Goal: Task Accomplishment & Management: Manage account settings

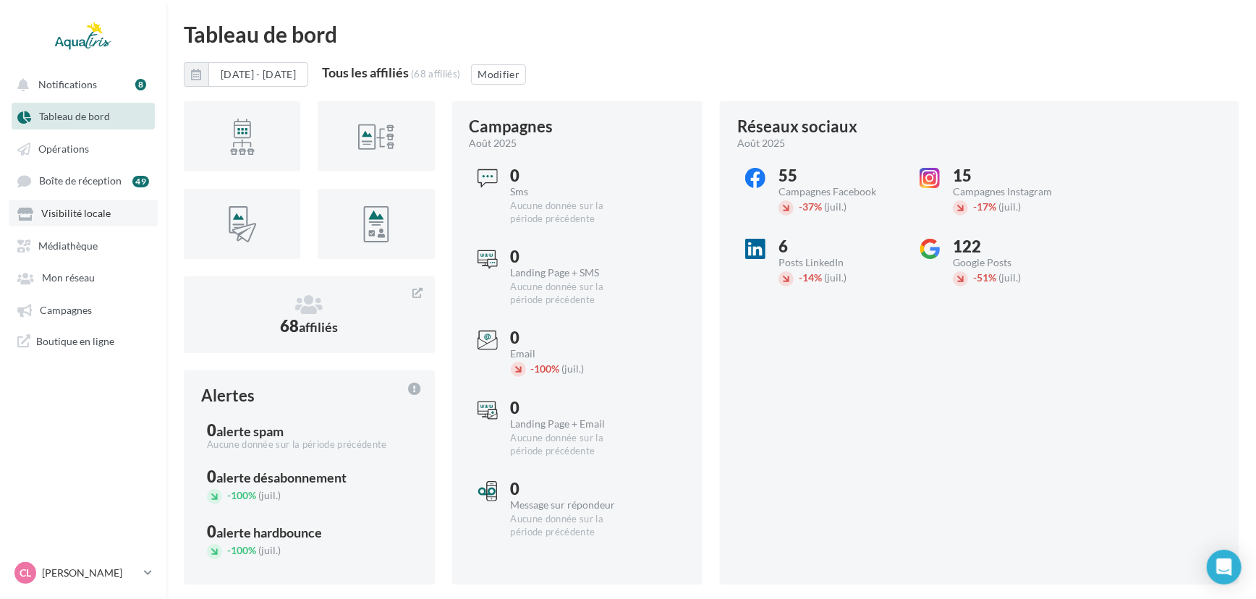
click at [82, 218] on span "Visibilité locale" at bounding box center [75, 214] width 69 height 12
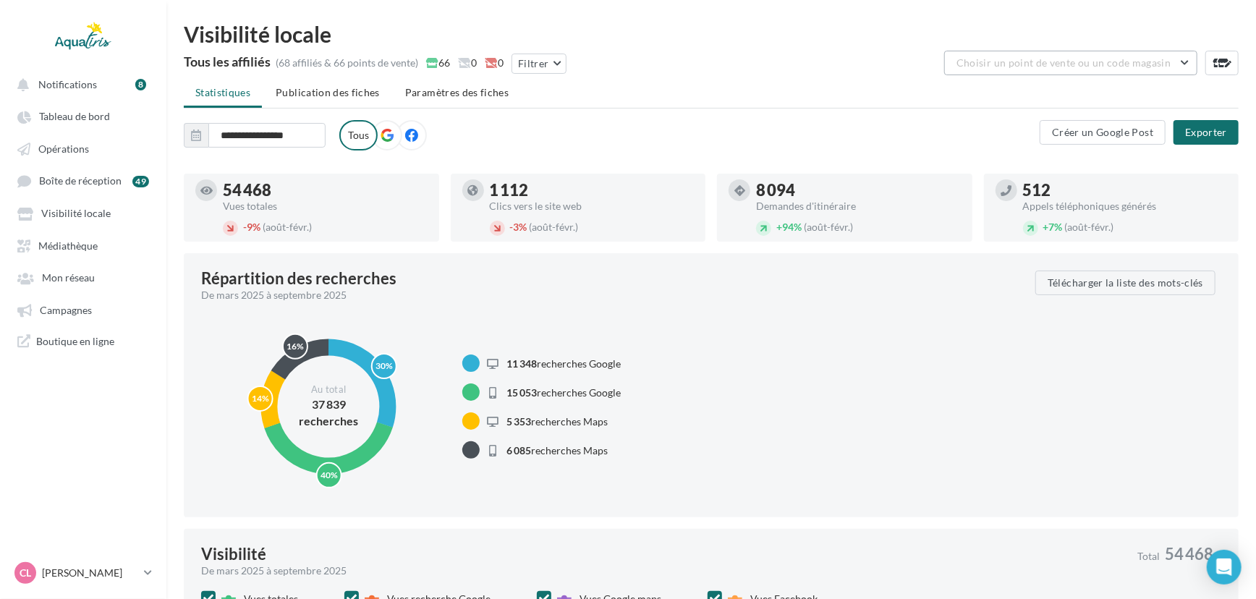
click at [970, 51] on button "Choisir un point de vente ou un code magasin" at bounding box center [1070, 63] width 253 height 25
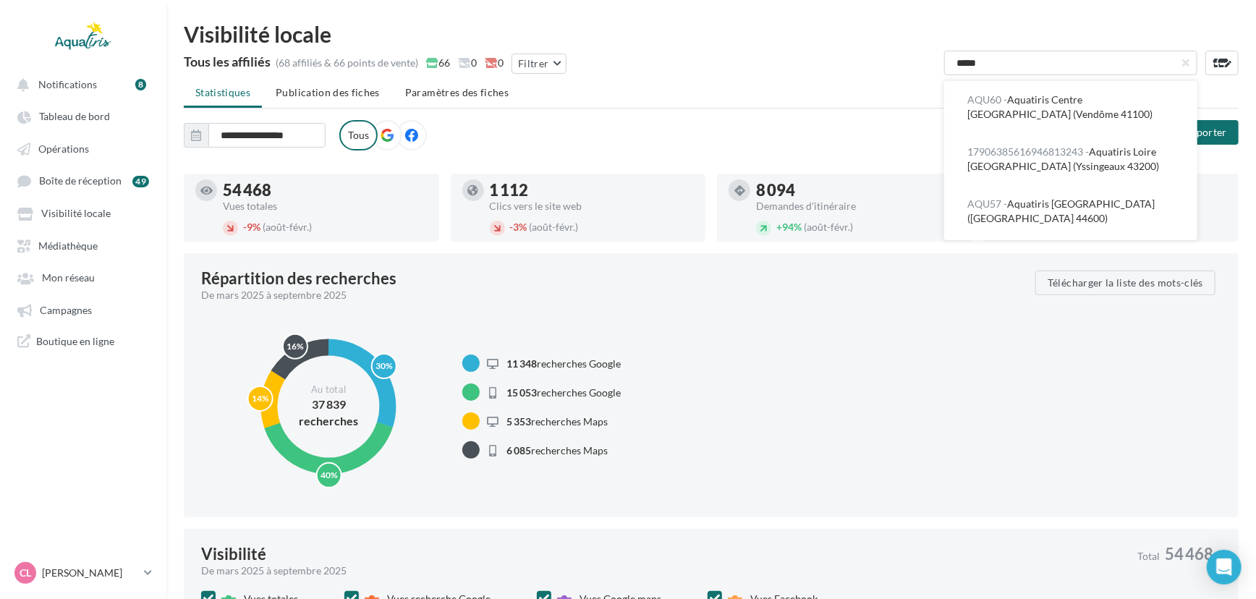
type input "*****"
click at [1078, 213] on button "AQU57 - Aquatiris [GEOGRAPHIC_DATA] ([GEOGRAPHIC_DATA] 44600)" at bounding box center [1070, 211] width 253 height 52
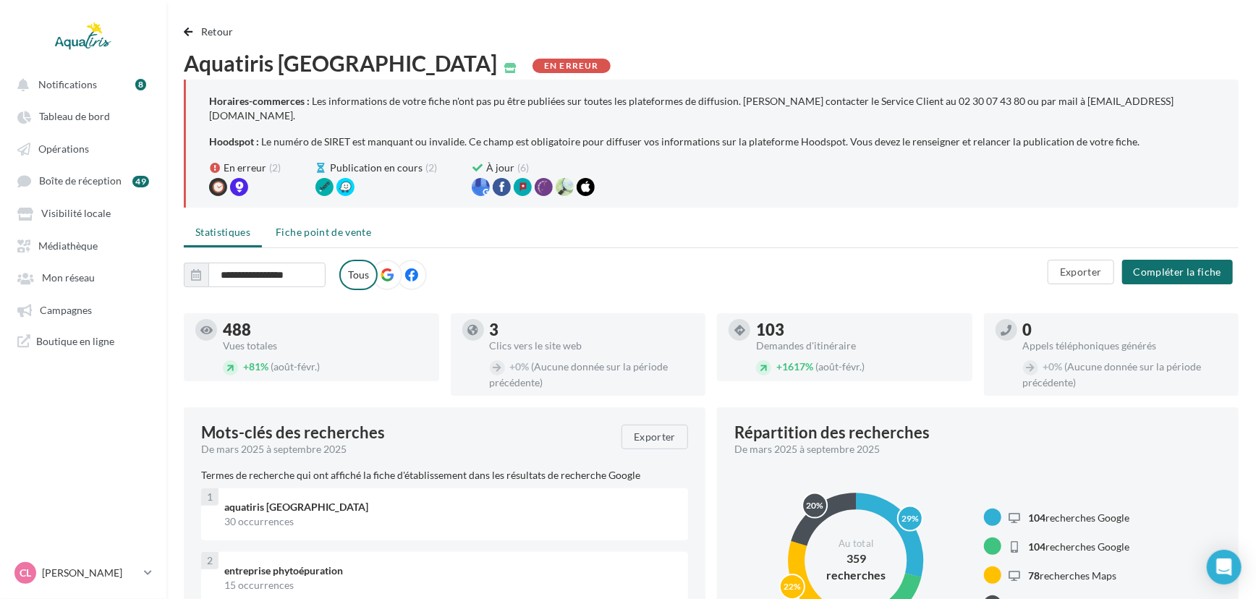
click at [323, 226] on span "Fiche point de vente" at bounding box center [323, 232] width 95 height 12
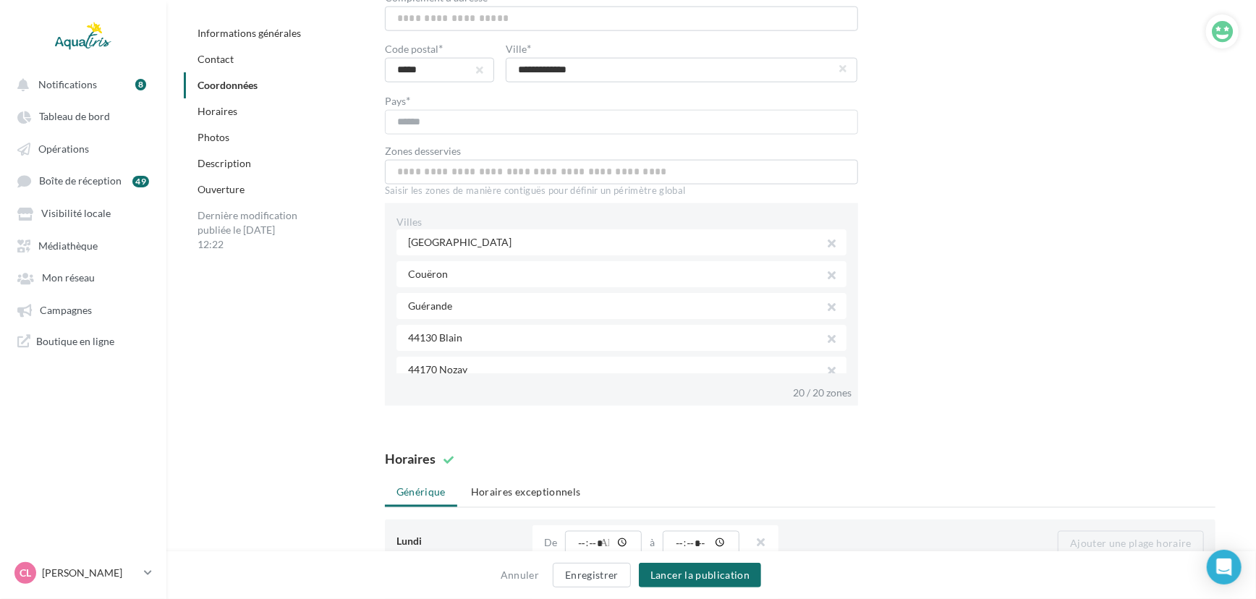
scroll to position [1180, 0]
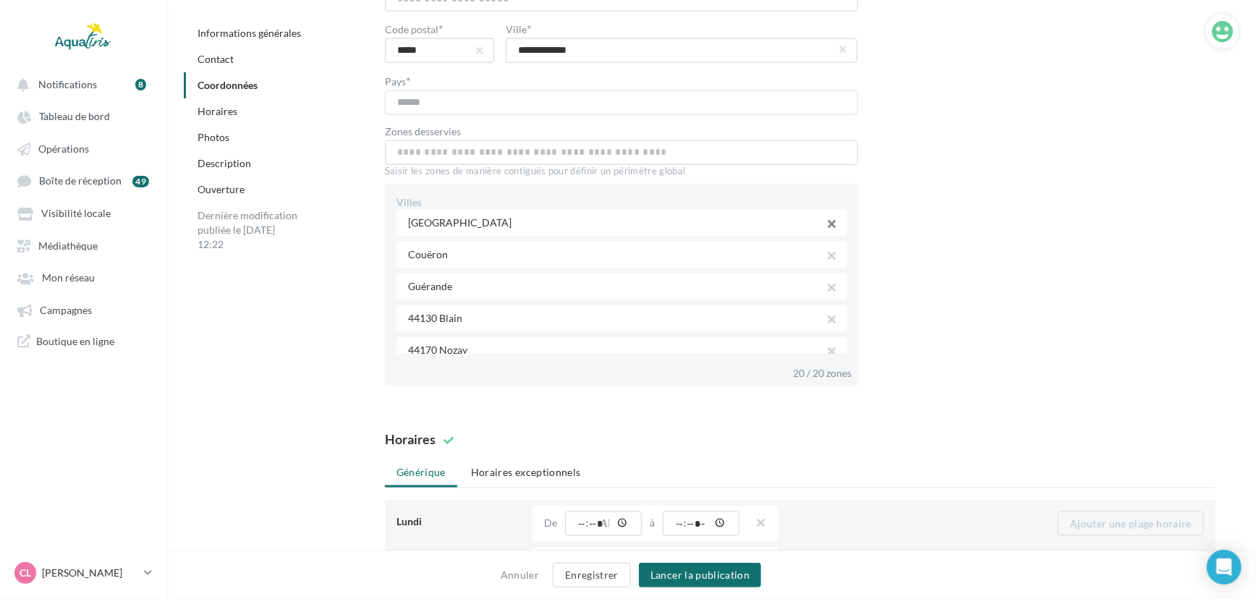
click at [824, 216] on button "button" at bounding box center [826, 226] width 12 height 20
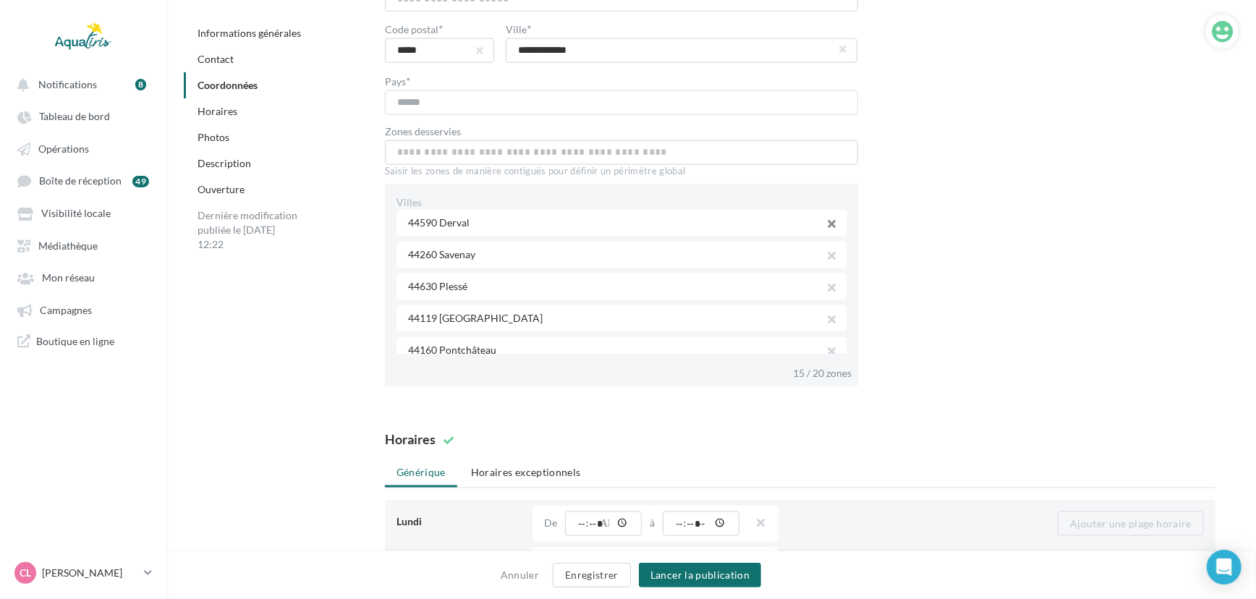
click at [824, 216] on button "button" at bounding box center [826, 226] width 12 height 20
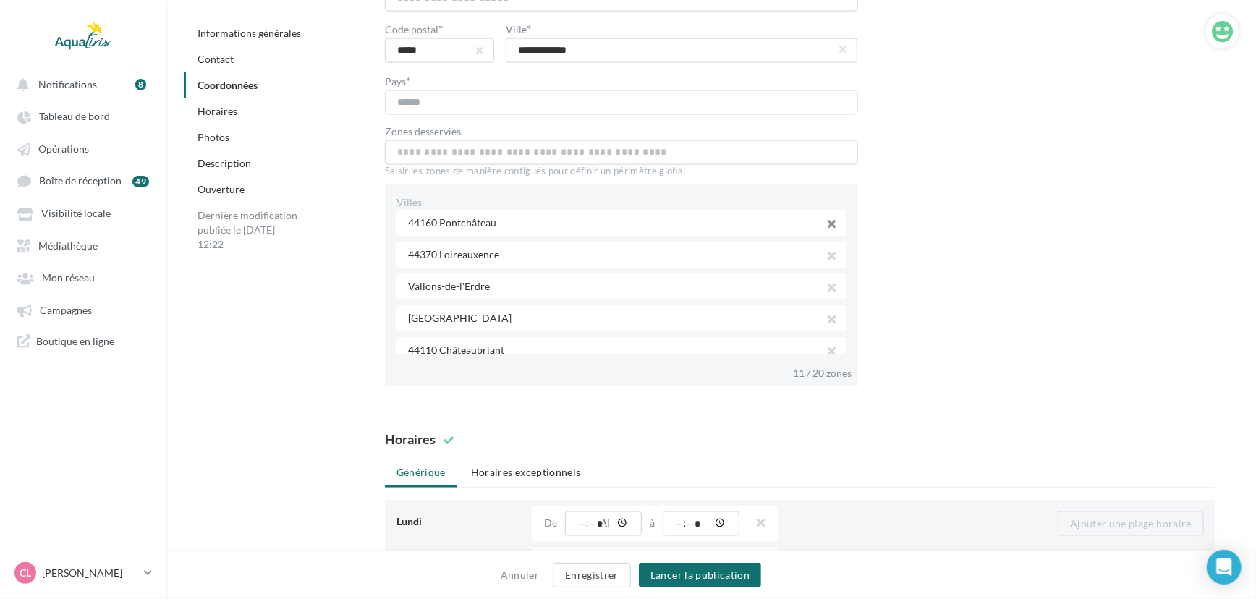
click at [824, 216] on button "button" at bounding box center [826, 226] width 12 height 20
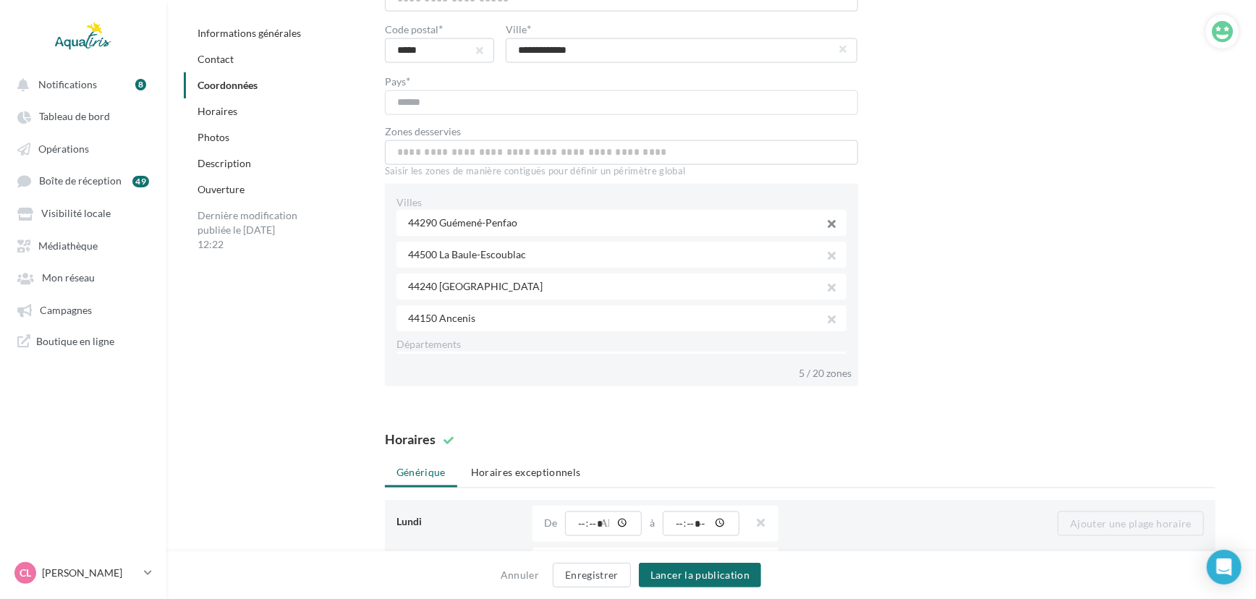
click at [824, 216] on button "button" at bounding box center [826, 226] width 12 height 20
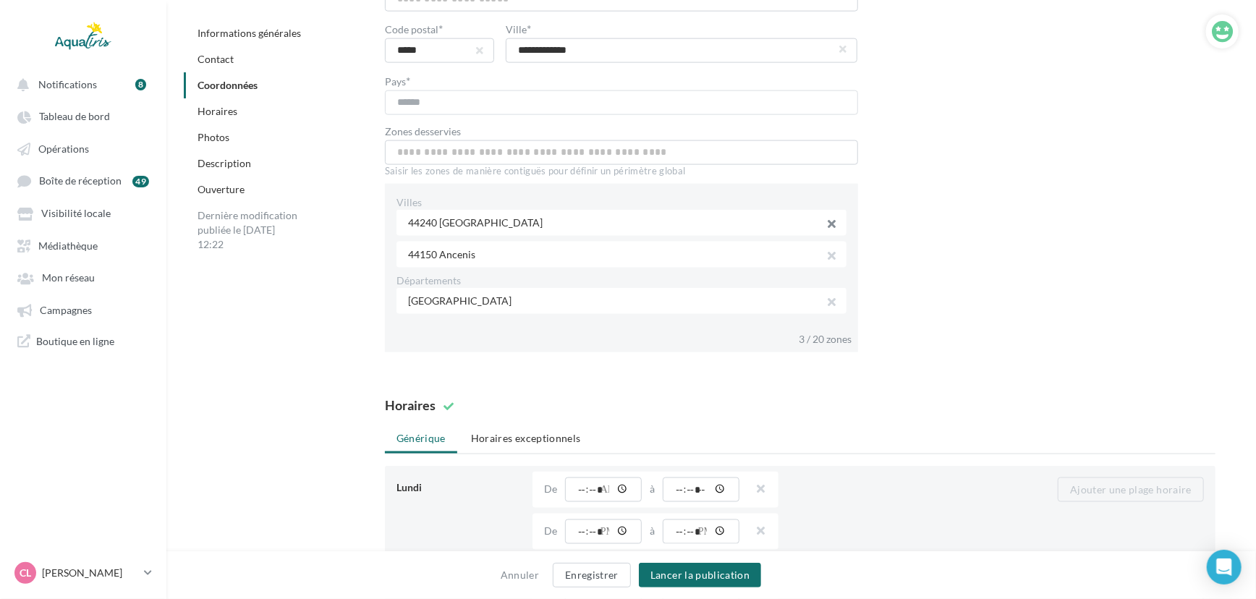
click at [824, 216] on button "button" at bounding box center [826, 226] width 12 height 20
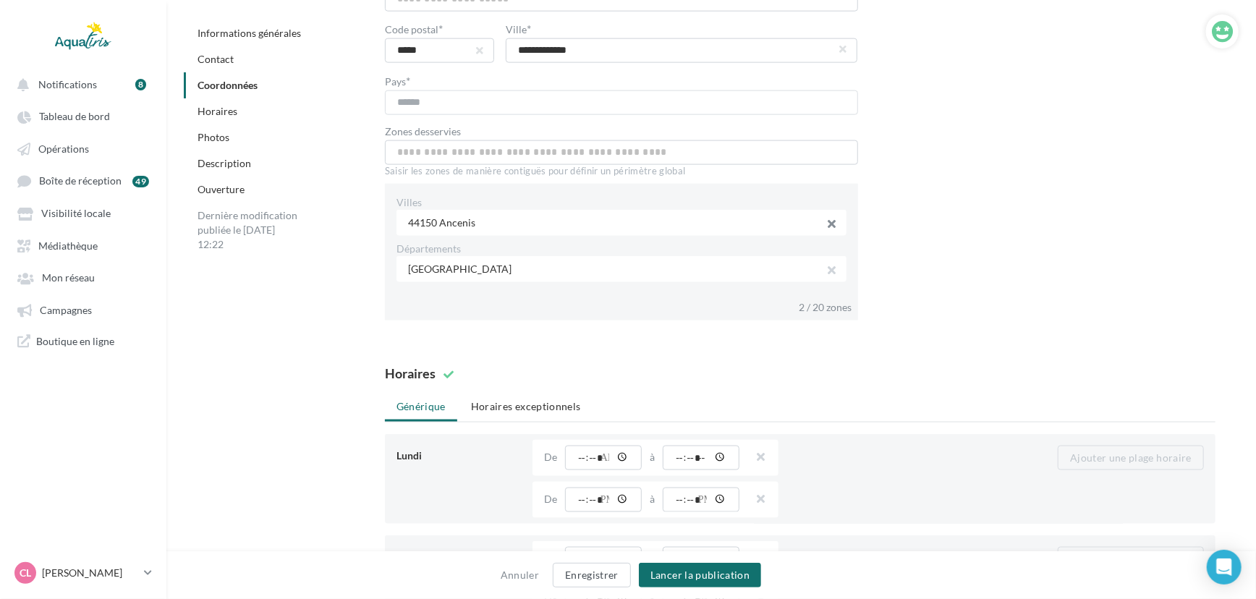
click at [824, 216] on button "button" at bounding box center [826, 226] width 12 height 20
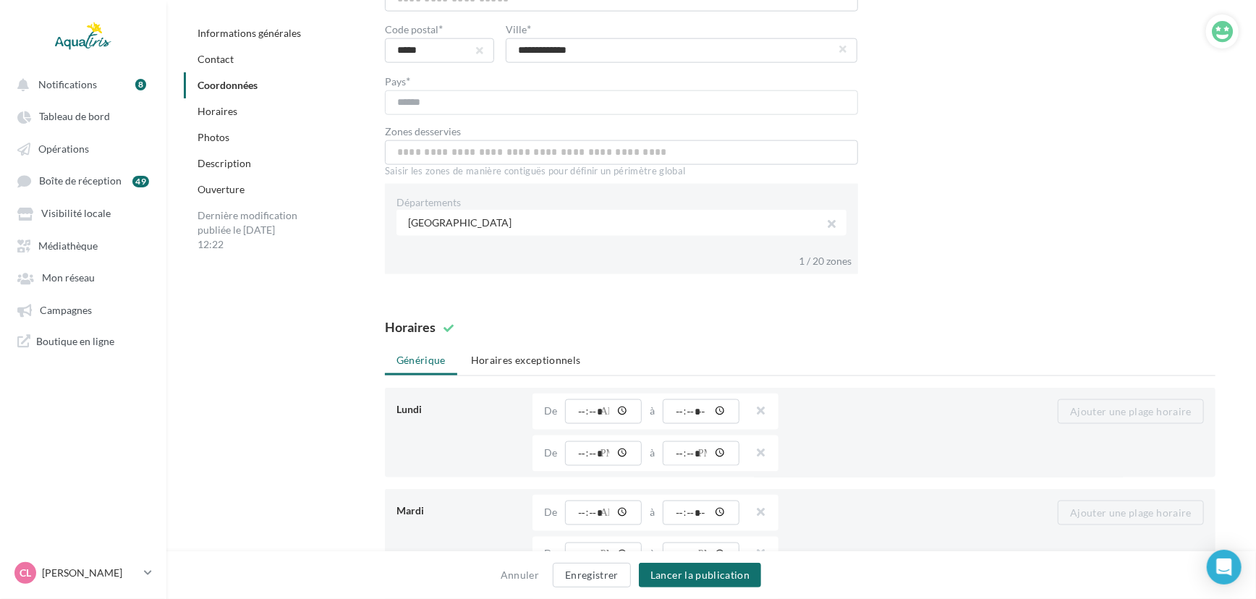
click at [824, 216] on button "button" at bounding box center [826, 226] width 12 height 20
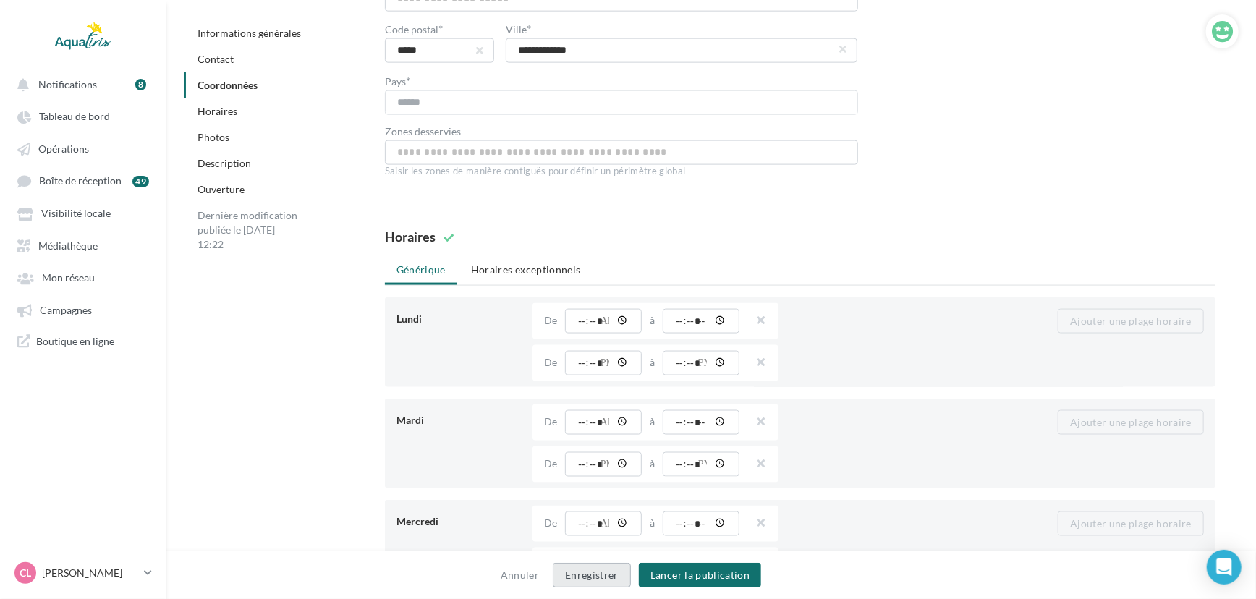
click at [594, 564] on button "Enregistrer" at bounding box center [592, 575] width 78 height 25
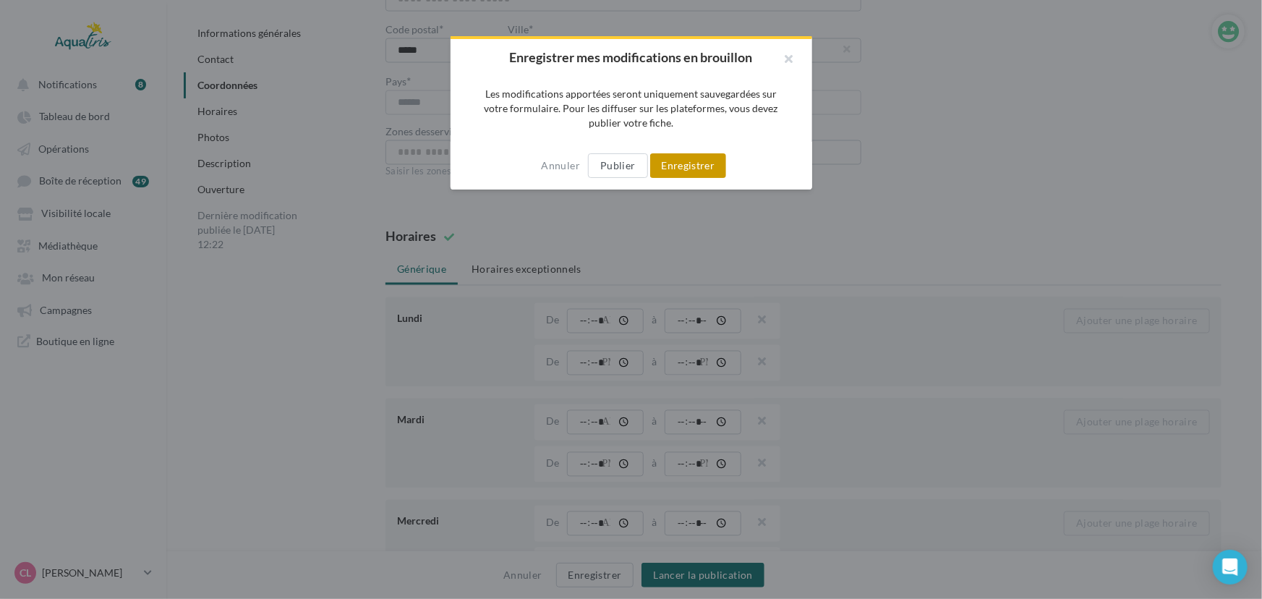
click at [713, 169] on button "Enregistrer" at bounding box center [688, 165] width 77 height 25
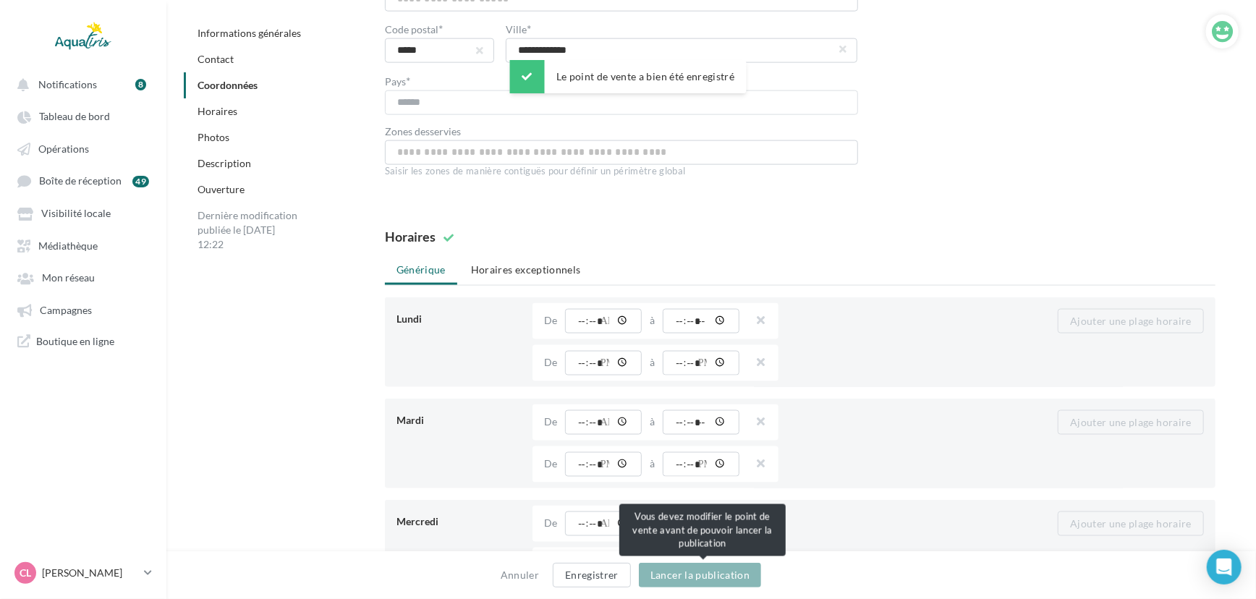
scroll to position [1145, 0]
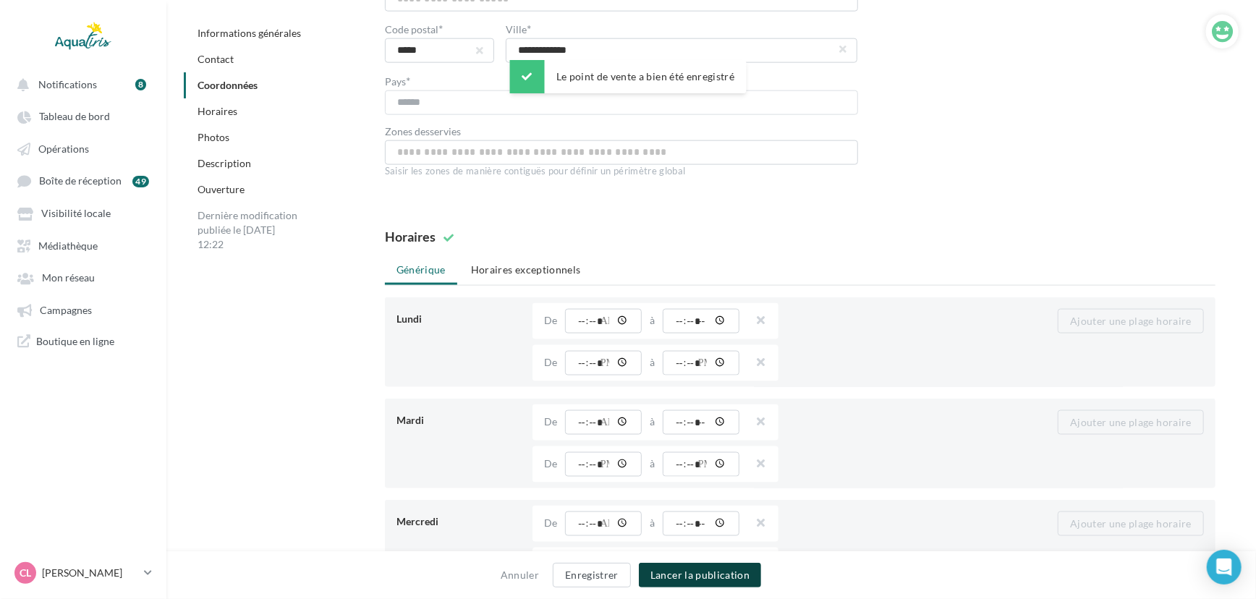
click at [730, 571] on button "Lancer la publication" at bounding box center [700, 575] width 122 height 25
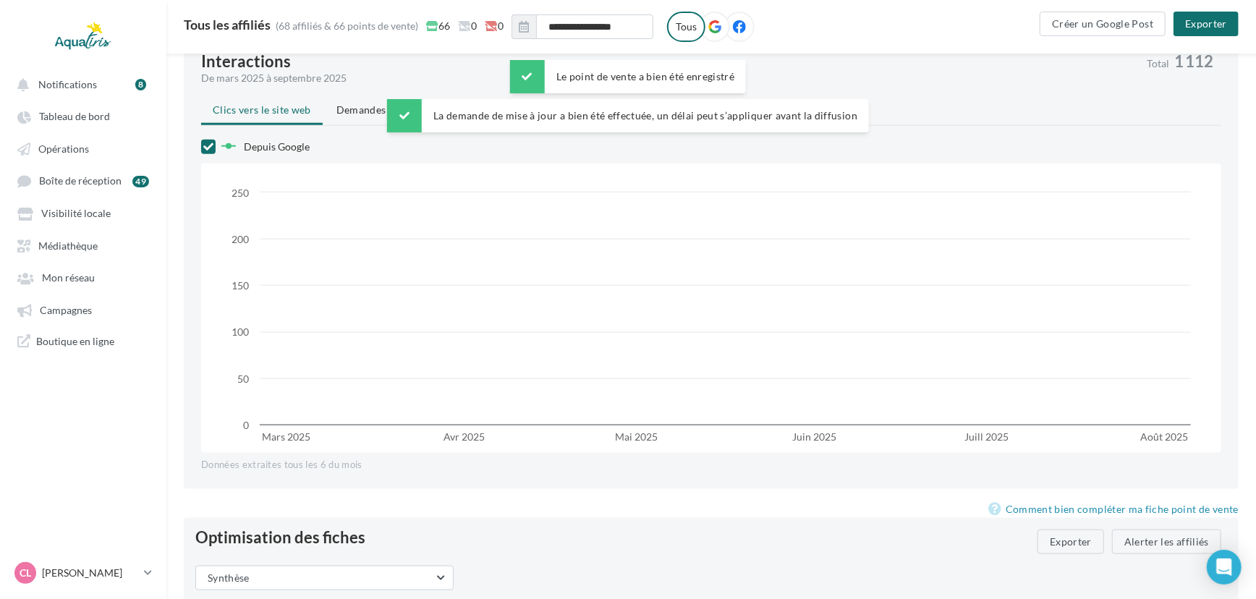
scroll to position [942, 0]
